Goal: Find specific page/section: Find specific page/section

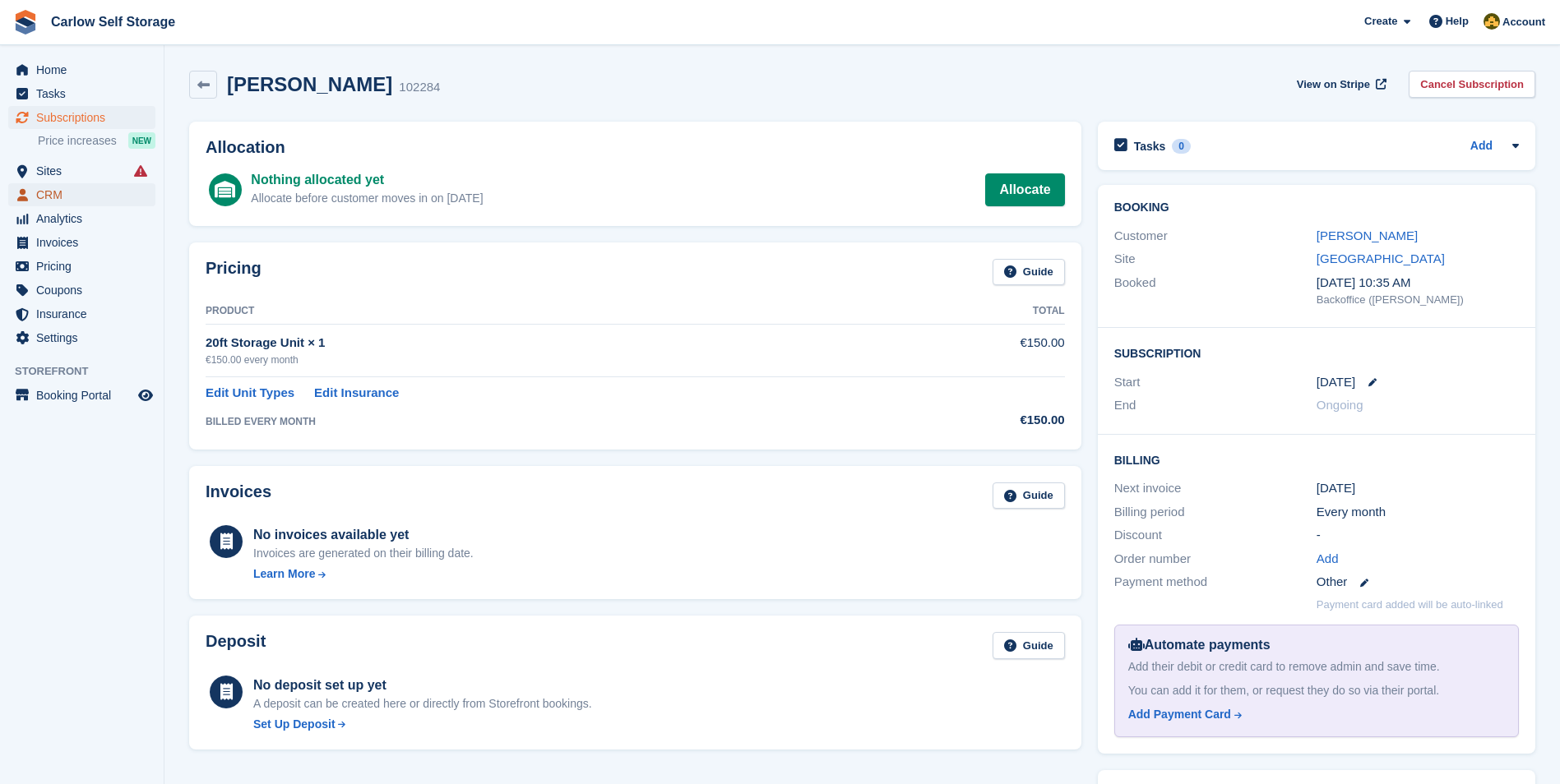
click at [54, 195] on span "CRM" at bounding box center [86, 194] width 99 height 23
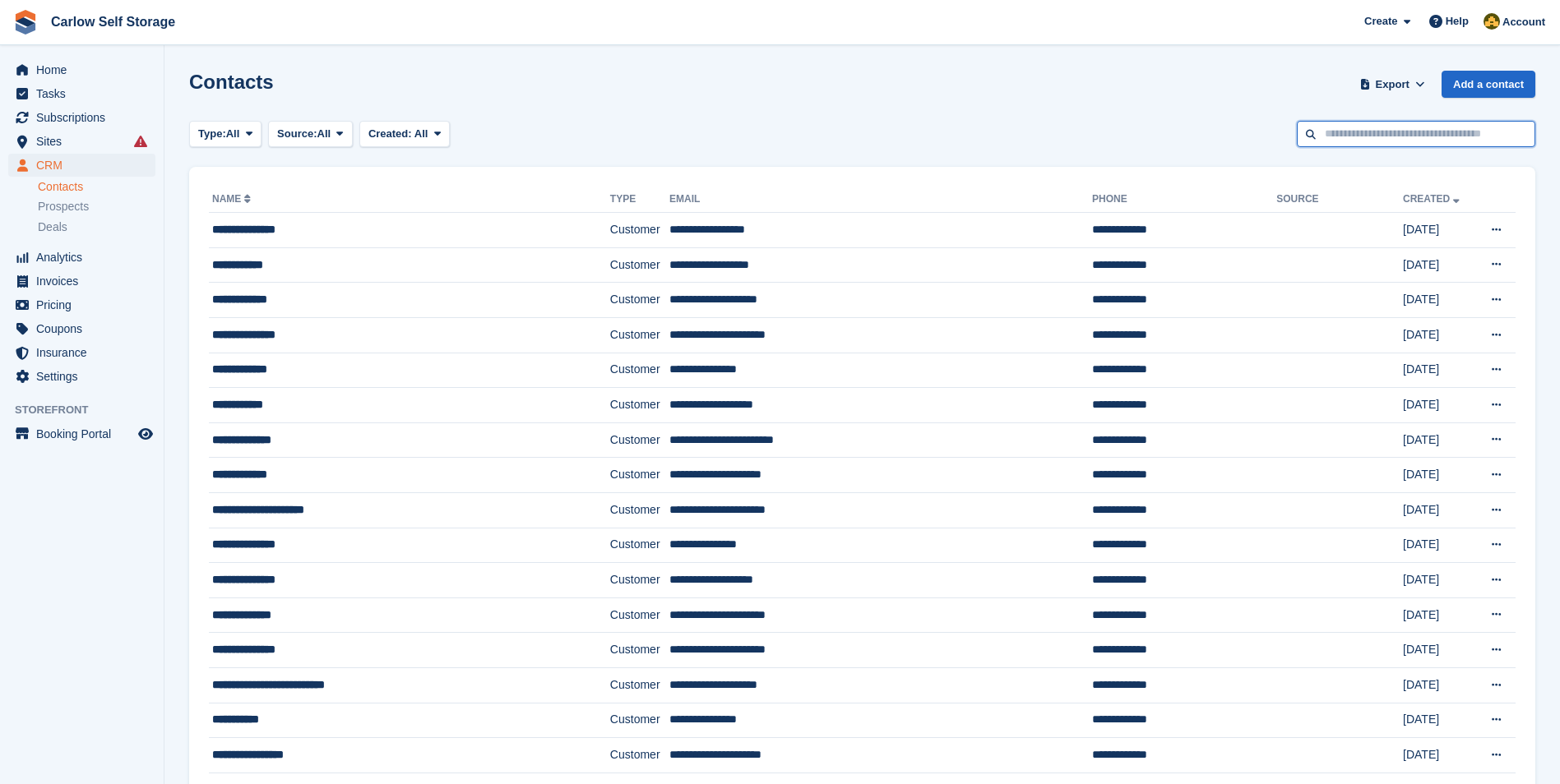
click at [1368, 134] on input "text" at bounding box center [1416, 134] width 239 height 27
type input "**"
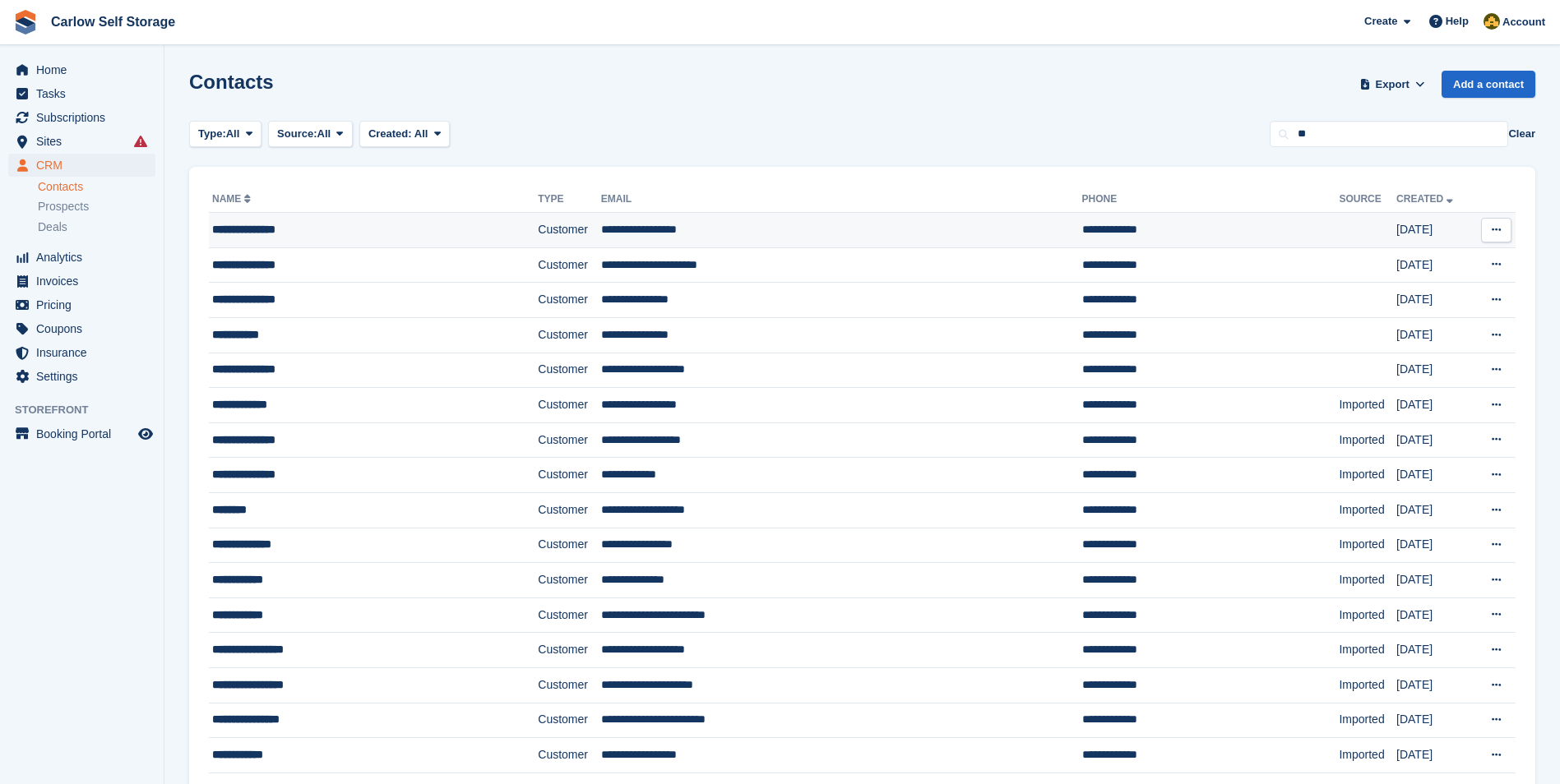
click at [349, 232] on div "**********" at bounding box center [342, 230] width 259 height 17
